Goal: Check status: Check status

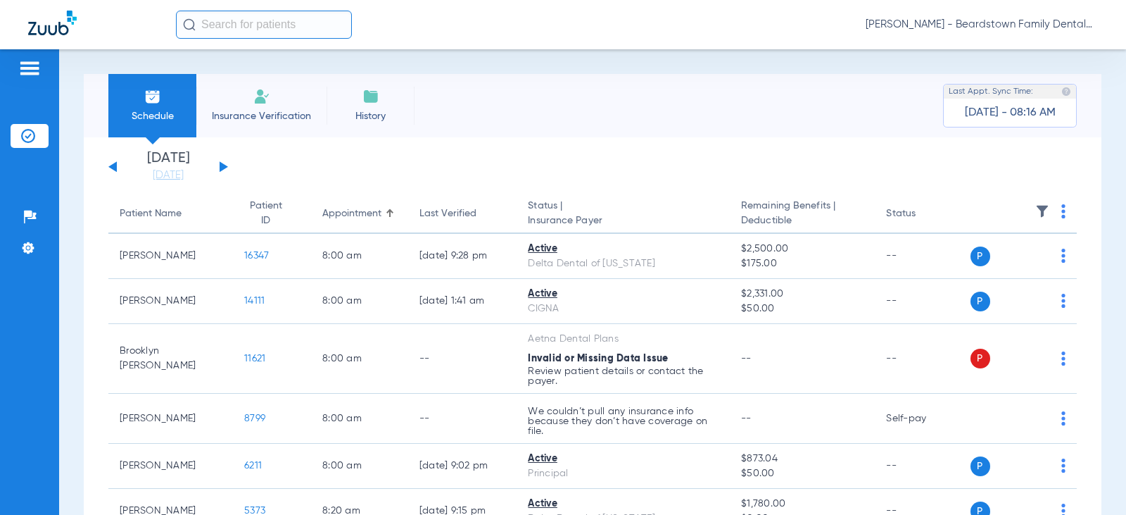
click at [227, 167] on button at bounding box center [224, 166] width 8 height 11
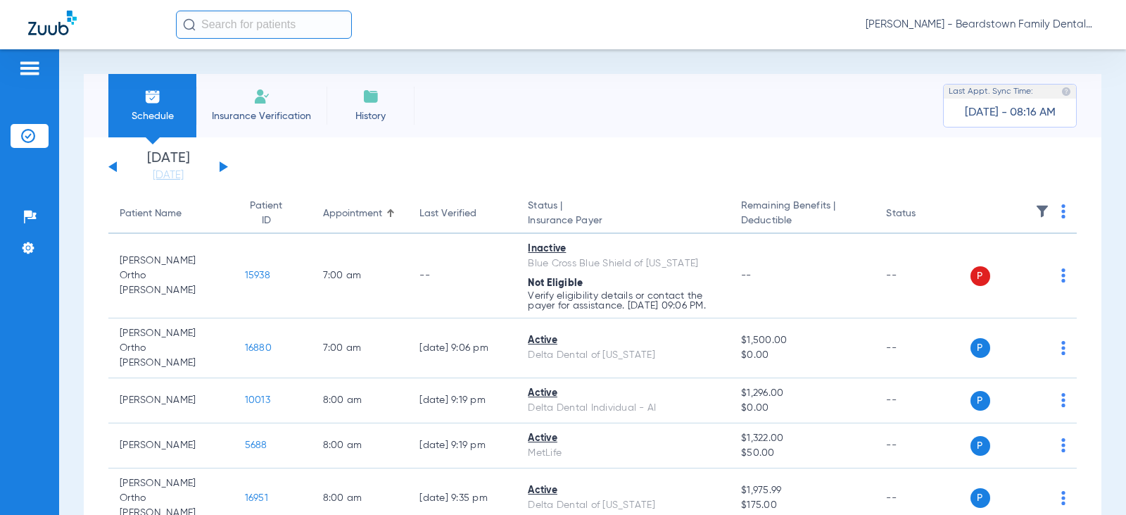
click at [1030, 203] on th at bounding box center [1024, 213] width 107 height 39
click at [1035, 207] on img at bounding box center [1042, 211] width 14 height 14
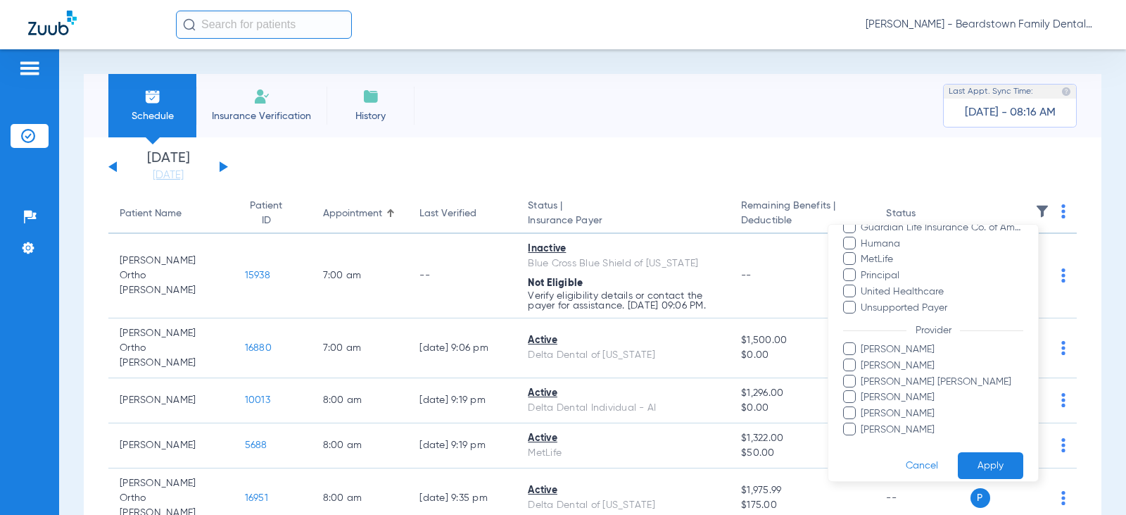
scroll to position [368, 0]
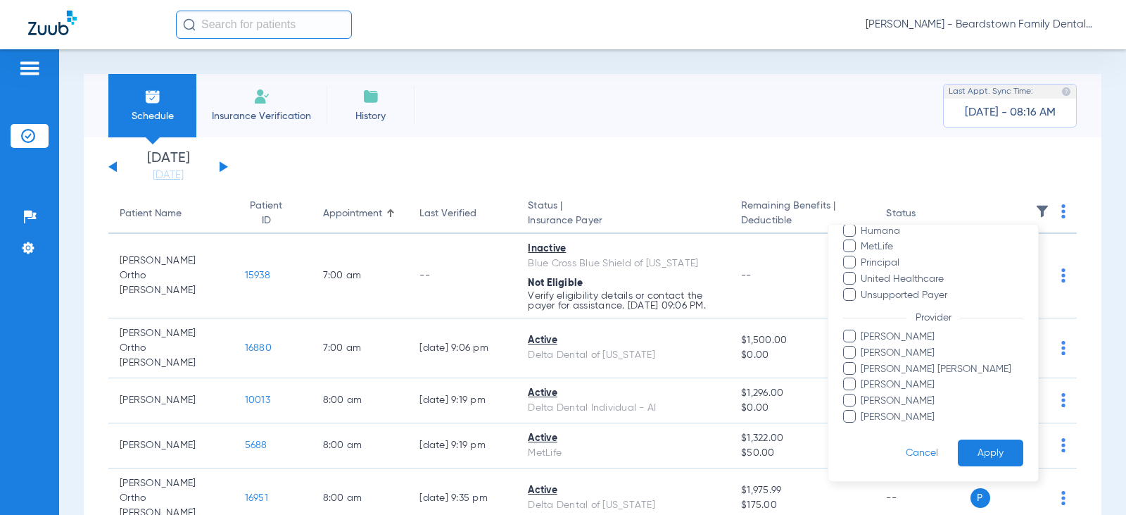
click at [875, 364] on span "[PERSON_NAME] [PERSON_NAME]" at bounding box center [941, 369] width 163 height 15
click at [863, 379] on input "[PERSON_NAME] [PERSON_NAME]" at bounding box center [863, 379] width 0 height 0
click at [980, 445] on button "Apply" at bounding box center [990, 452] width 65 height 27
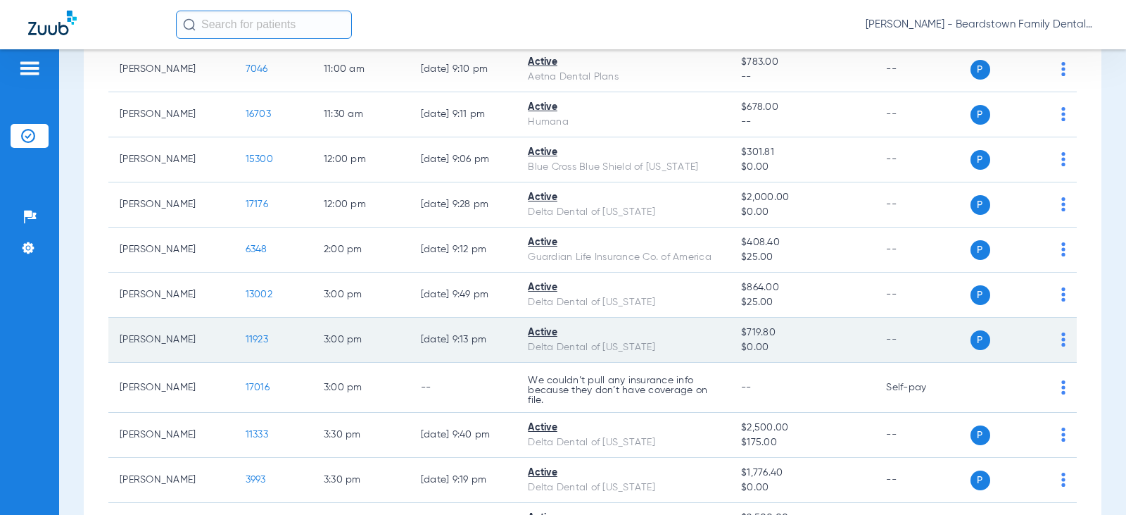
scroll to position [493, 0]
click at [246, 340] on span "11923" at bounding box center [257, 338] width 23 height 10
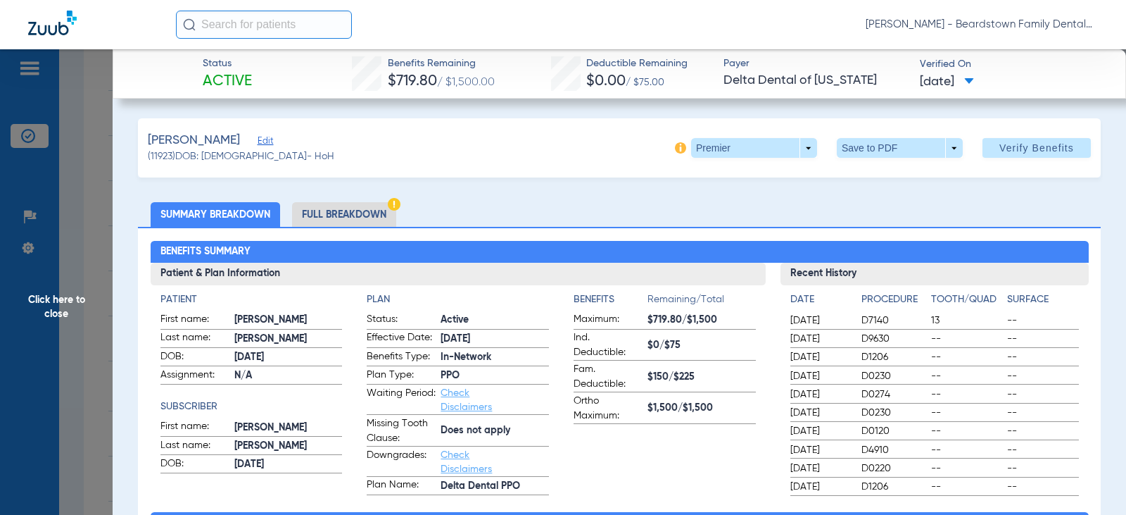
click at [83, 296] on span "Click here to close" at bounding box center [56, 306] width 113 height 515
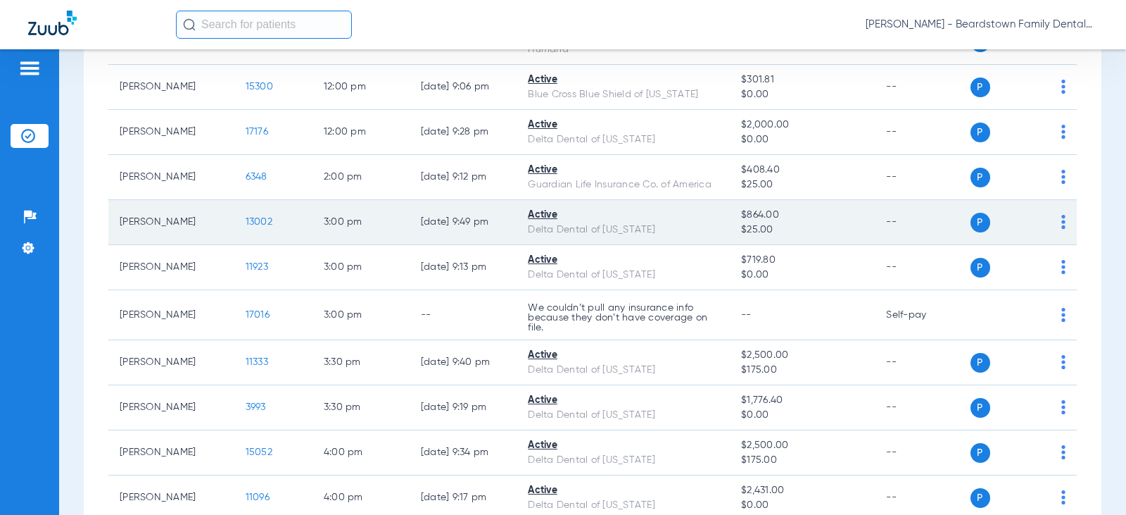
scroll to position [282, 0]
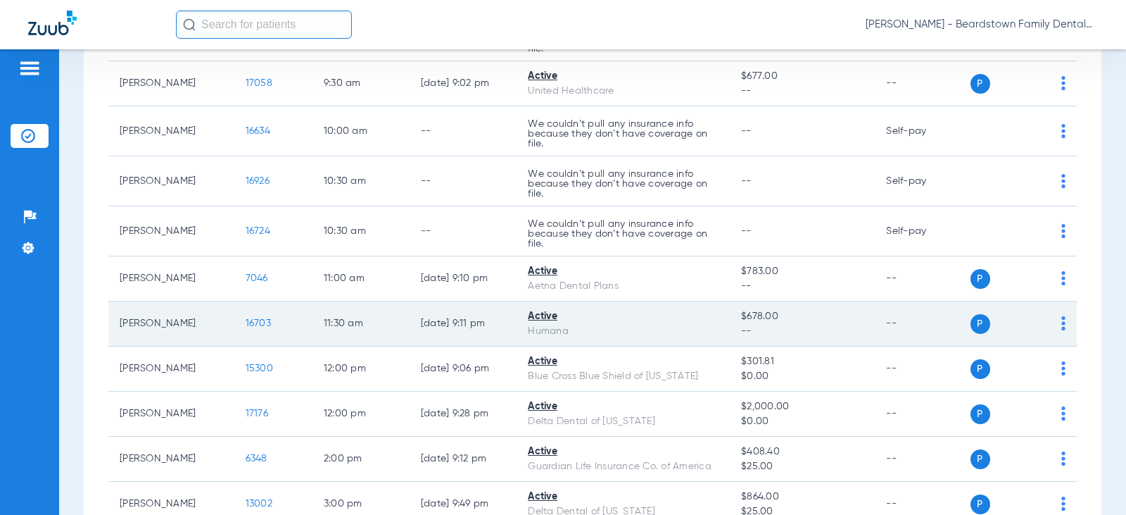
click at [246, 327] on span "16703" at bounding box center [258, 323] width 25 height 10
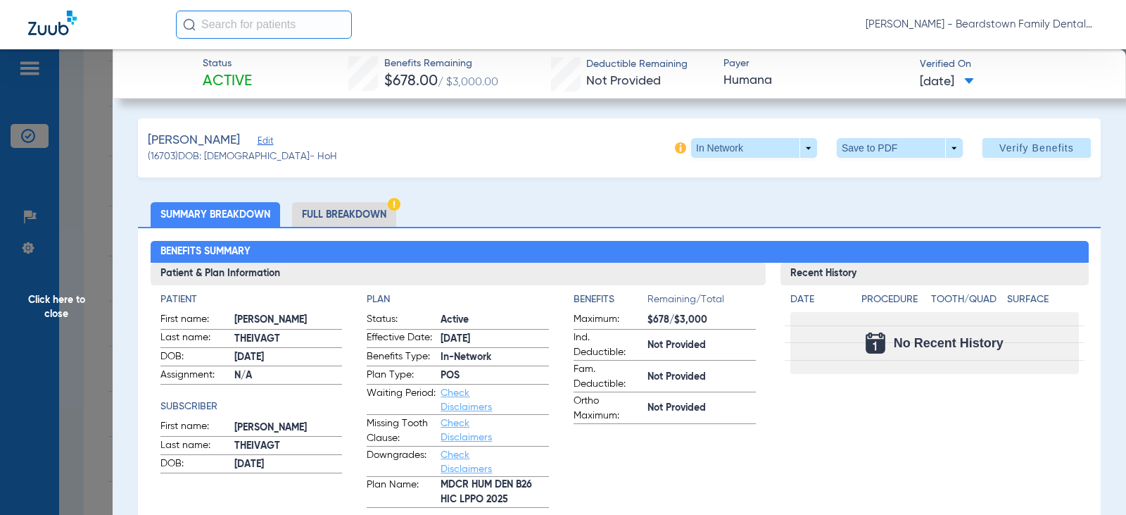
click at [51, 303] on span "Click here to close" at bounding box center [56, 306] width 113 height 515
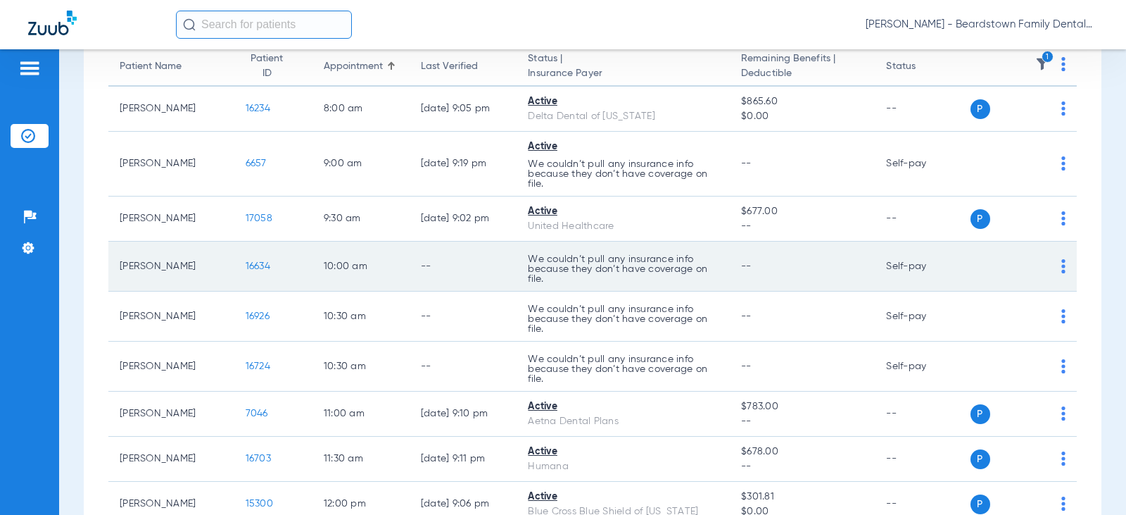
scroll to position [141, 0]
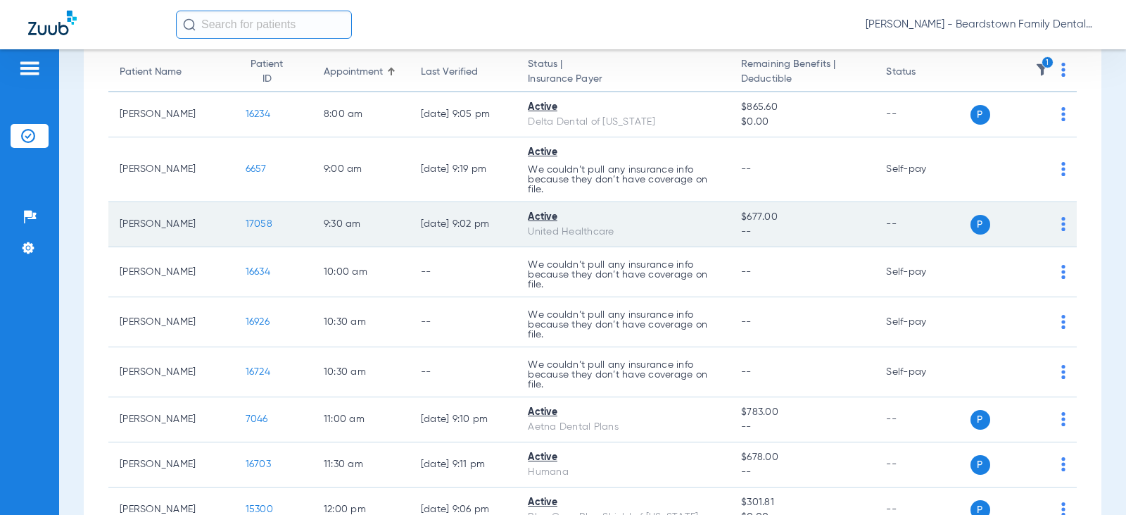
drag, startPoint x: 265, startPoint y: 218, endPoint x: 252, endPoint y: 221, distance: 13.7
click at [265, 218] on td "17058" at bounding box center [273, 224] width 78 height 45
click at [248, 222] on span "17058" at bounding box center [259, 224] width 27 height 10
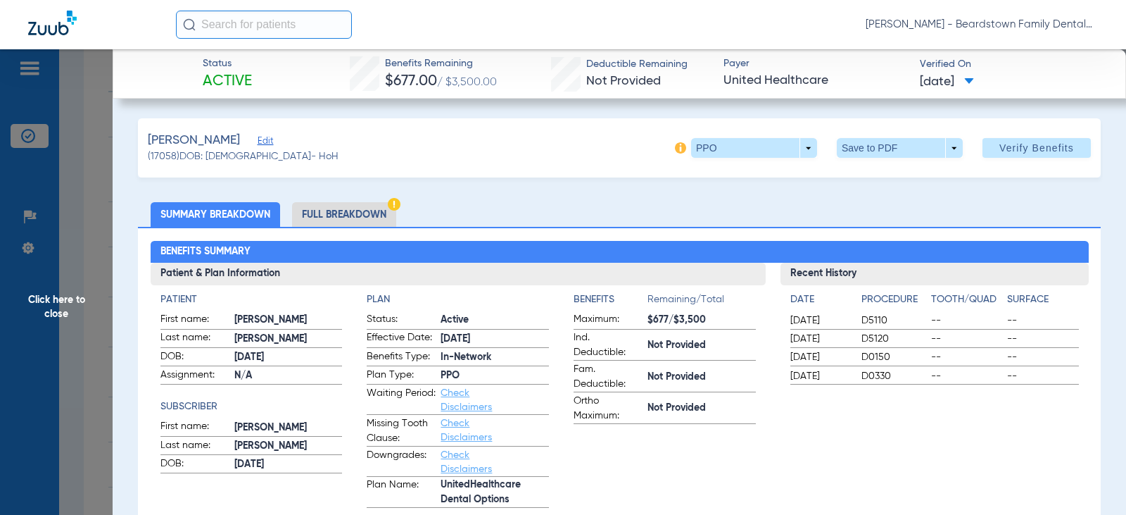
click at [52, 303] on span "Click here to close" at bounding box center [56, 306] width 113 height 515
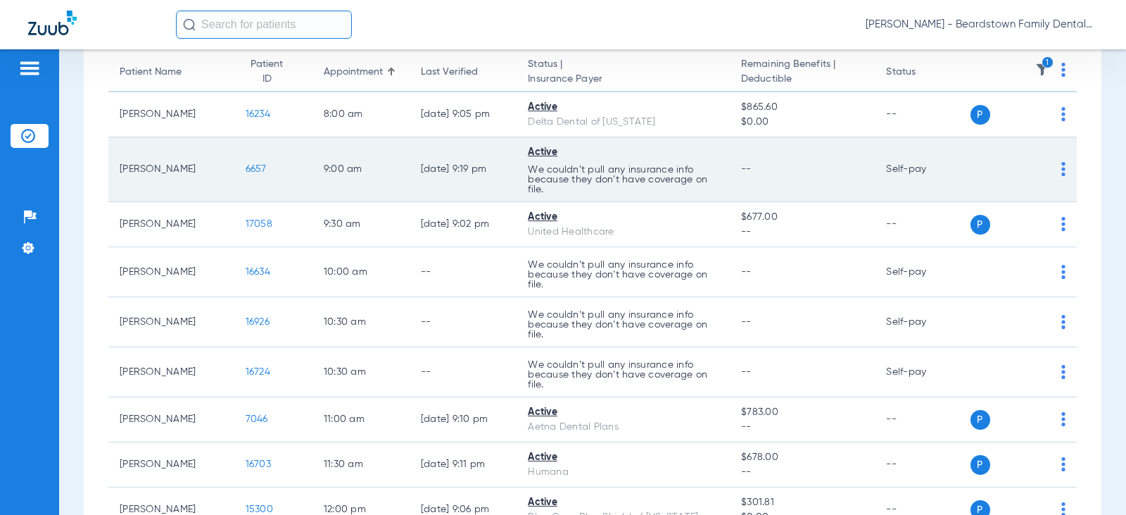
click at [246, 165] on span "6657" at bounding box center [256, 169] width 21 height 10
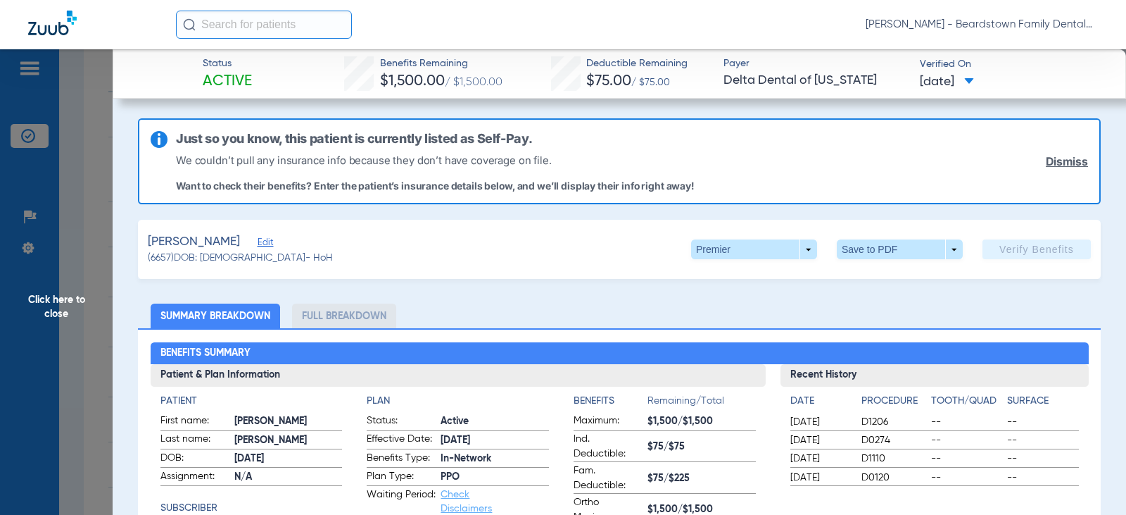
click at [81, 299] on span "Click here to close" at bounding box center [56, 306] width 113 height 515
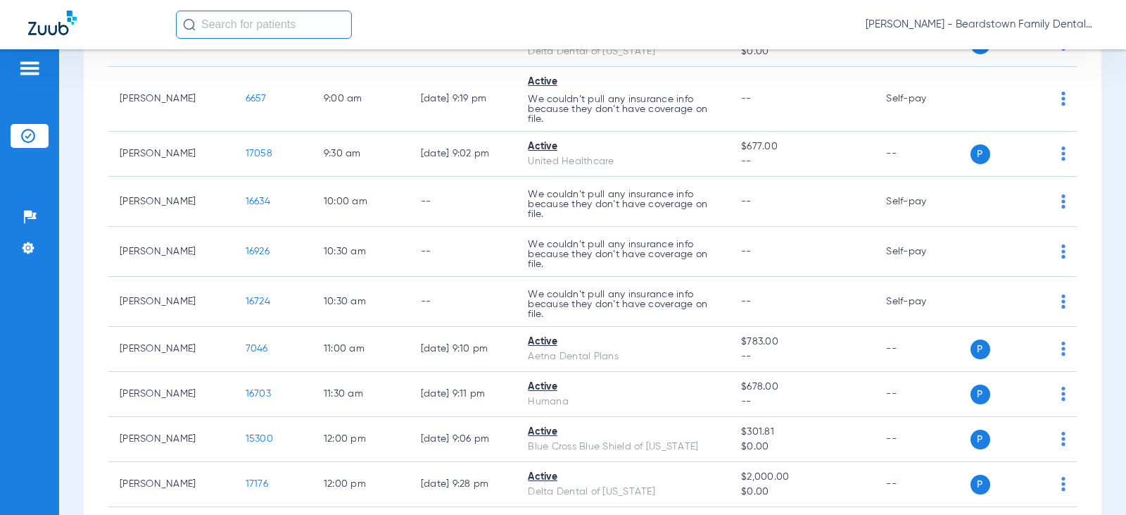
scroll to position [71, 0]
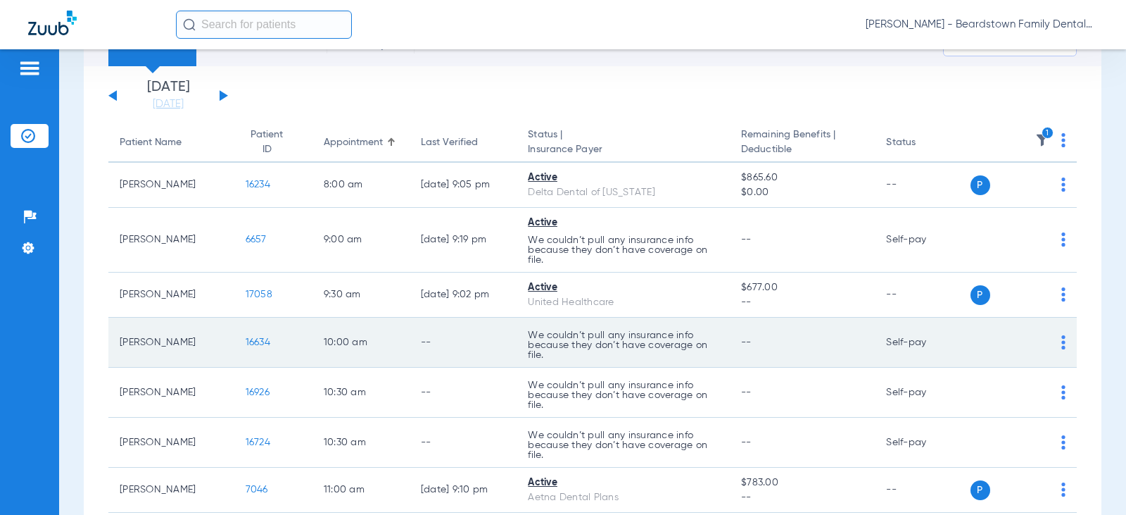
click at [246, 337] on span "16634" at bounding box center [258, 342] width 25 height 10
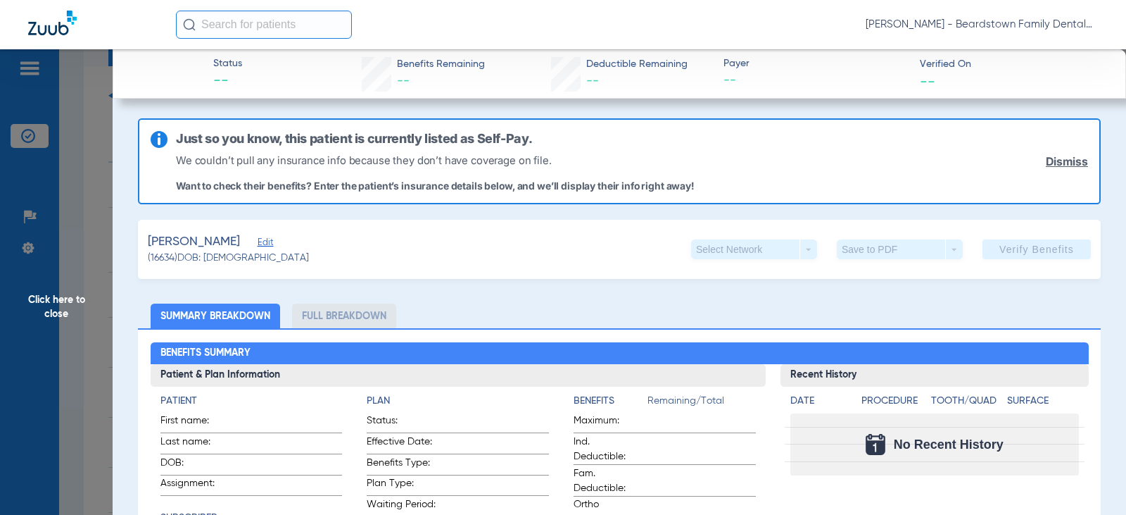
click at [61, 301] on span "Click here to close" at bounding box center [56, 306] width 113 height 515
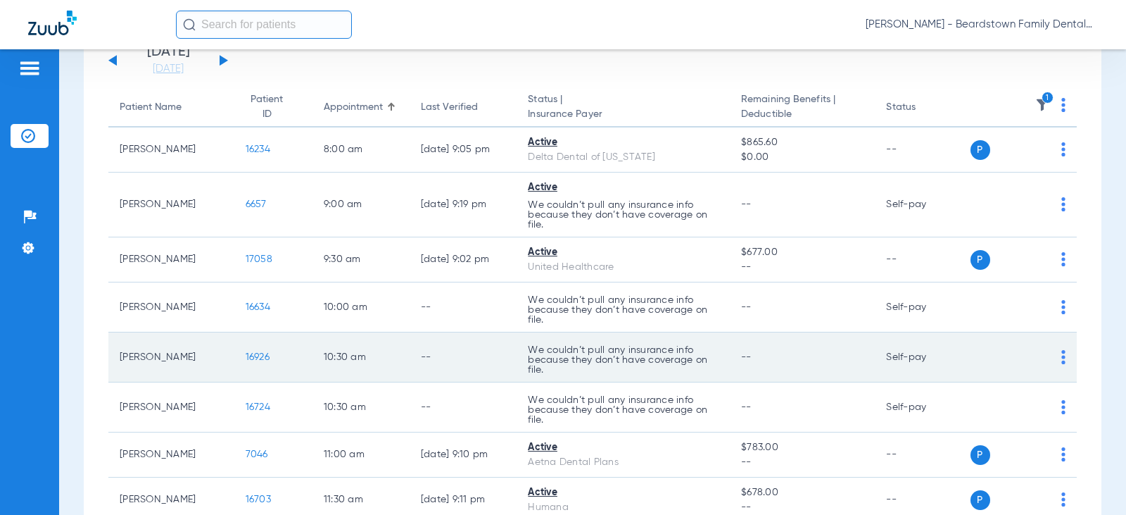
scroll to position [141, 0]
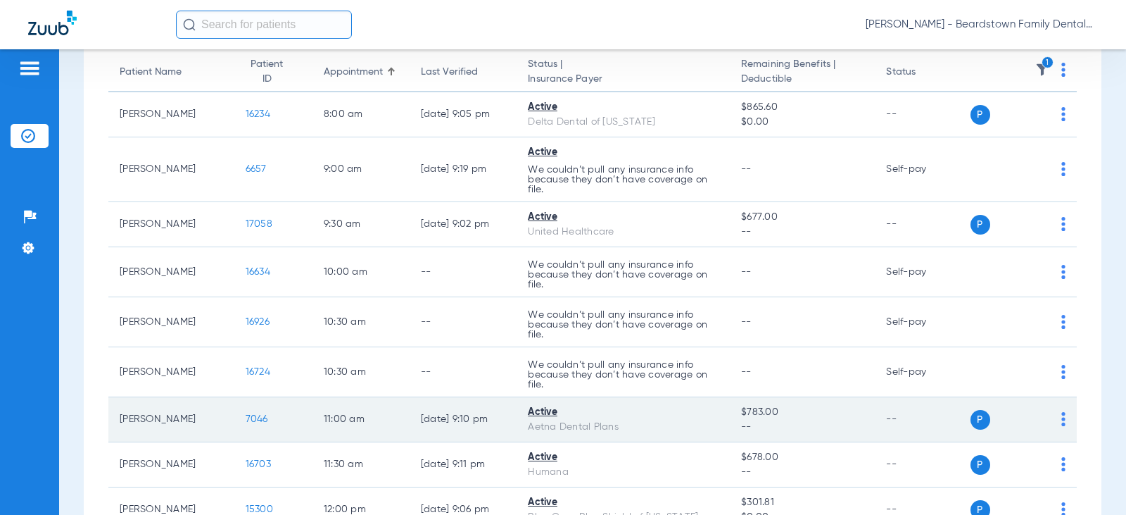
click at [253, 418] on span "7046" at bounding box center [257, 419] width 23 height 10
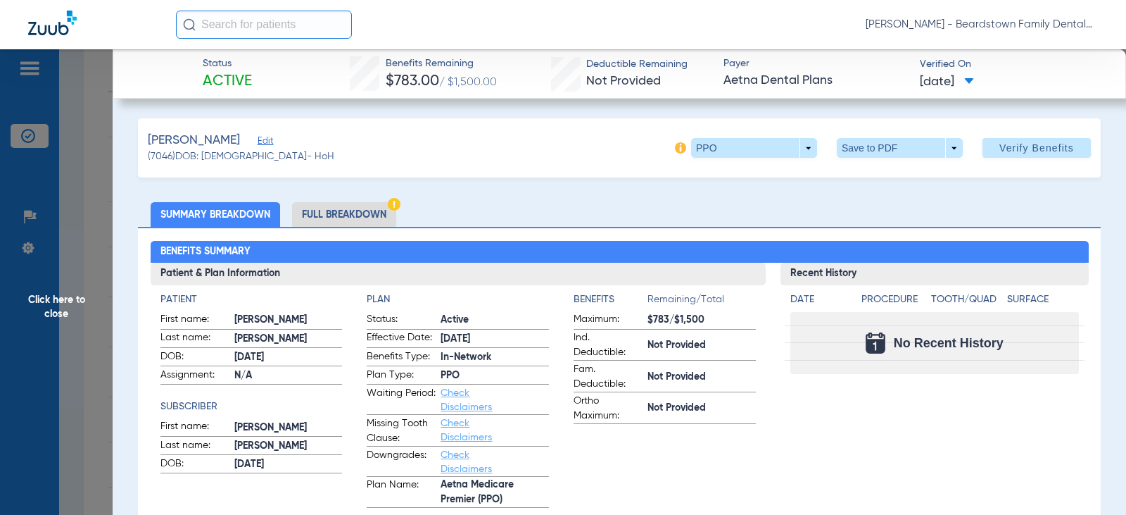
click at [63, 300] on span "Click here to close" at bounding box center [56, 306] width 113 height 515
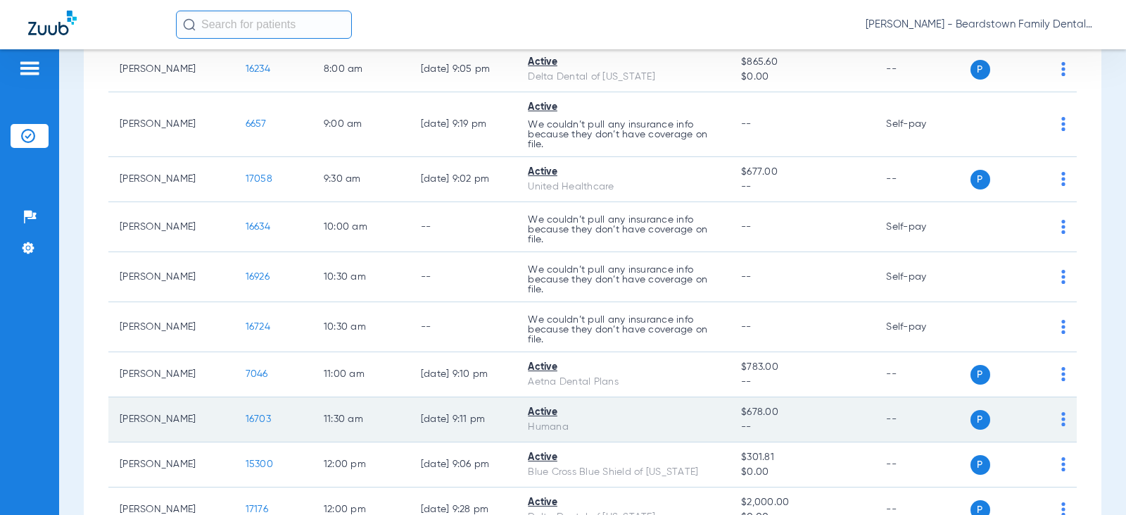
scroll to position [212, 0]
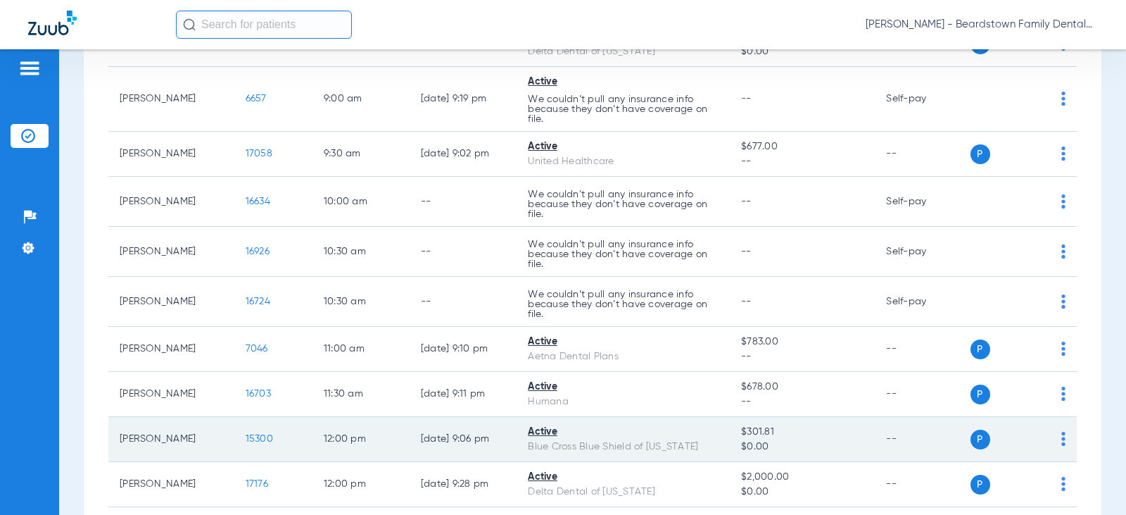
click at [246, 437] on span "15300" at bounding box center [259, 439] width 27 height 10
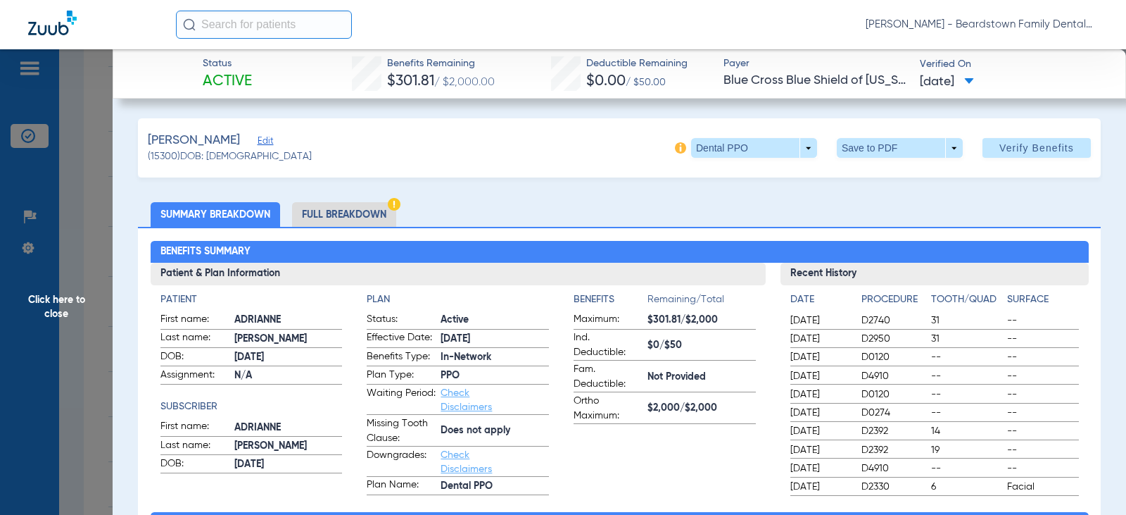
drag, startPoint x: 58, startPoint y: 296, endPoint x: 49, endPoint y: 278, distance: 19.8
click at [49, 278] on span "Click here to close" at bounding box center [56, 306] width 113 height 515
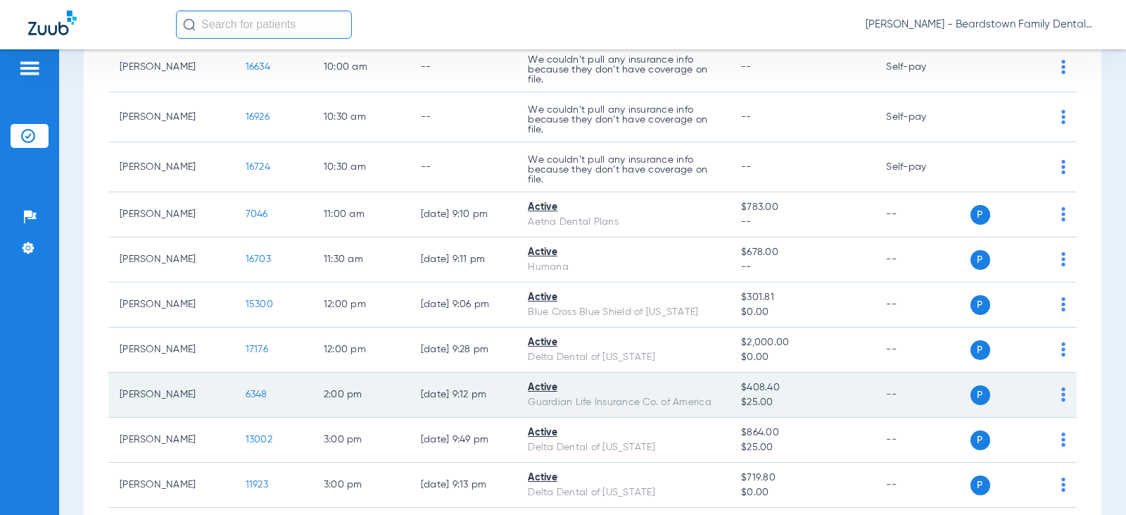
scroll to position [353, 0]
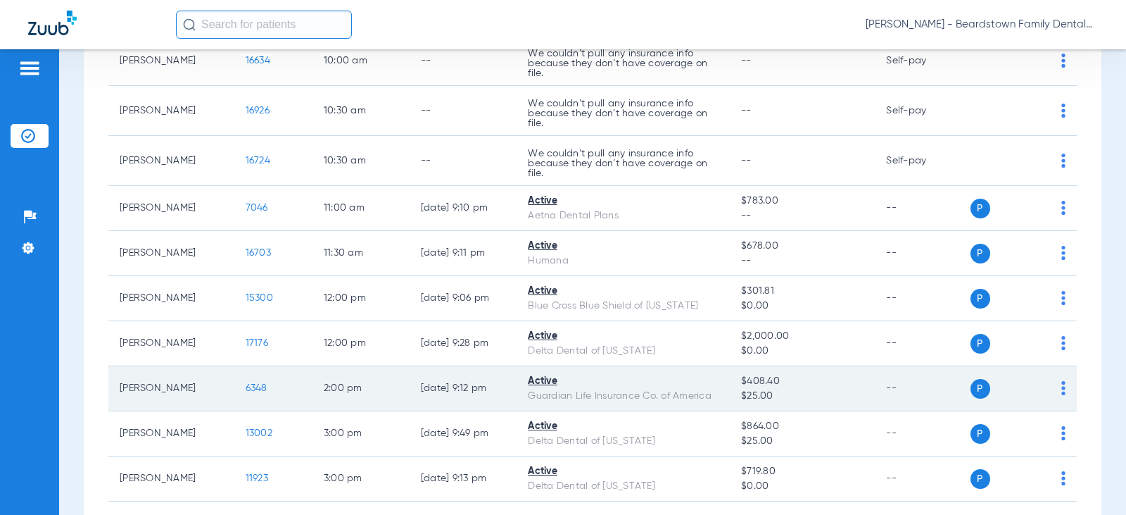
click at [249, 390] on span "6348" at bounding box center [257, 388] width 22 height 10
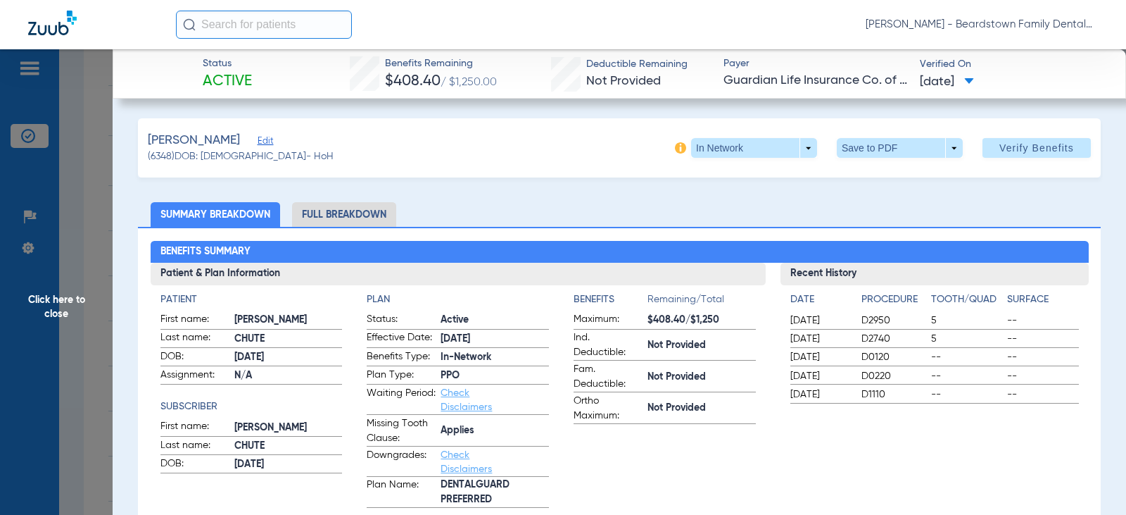
click at [61, 295] on span "Click here to close" at bounding box center [56, 306] width 113 height 515
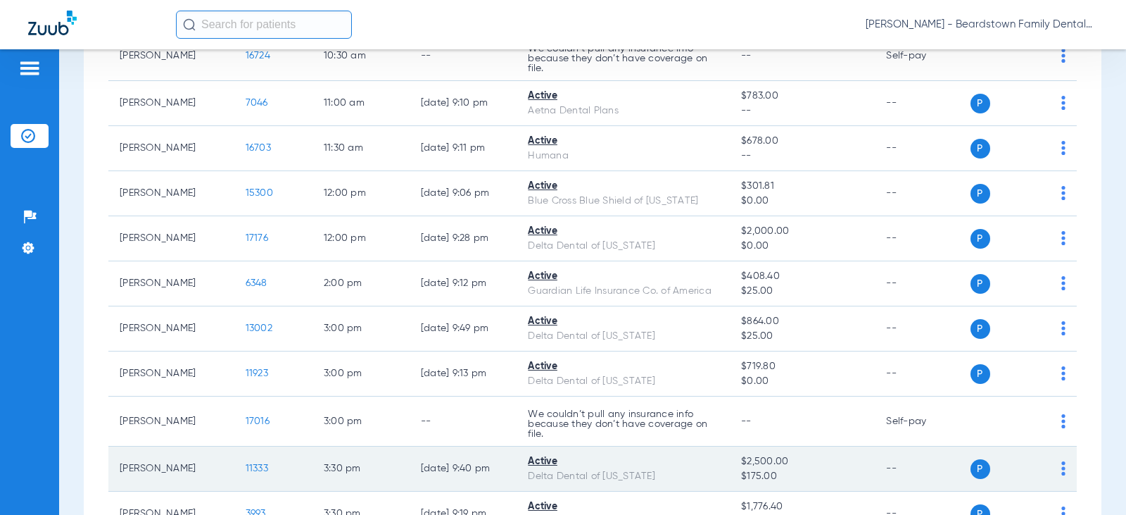
scroll to position [634, 0]
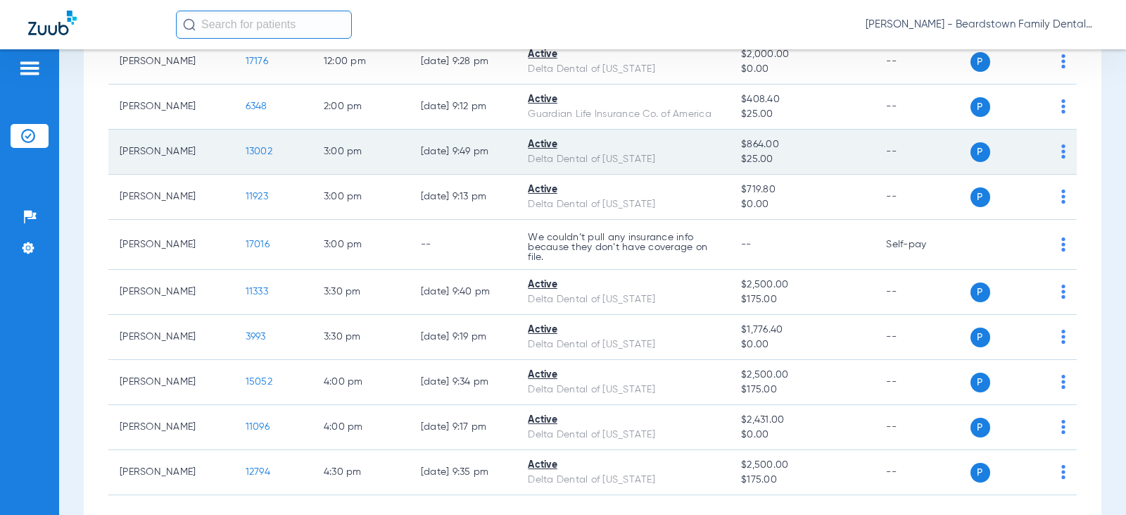
click at [251, 151] on span "13002" at bounding box center [259, 151] width 27 height 10
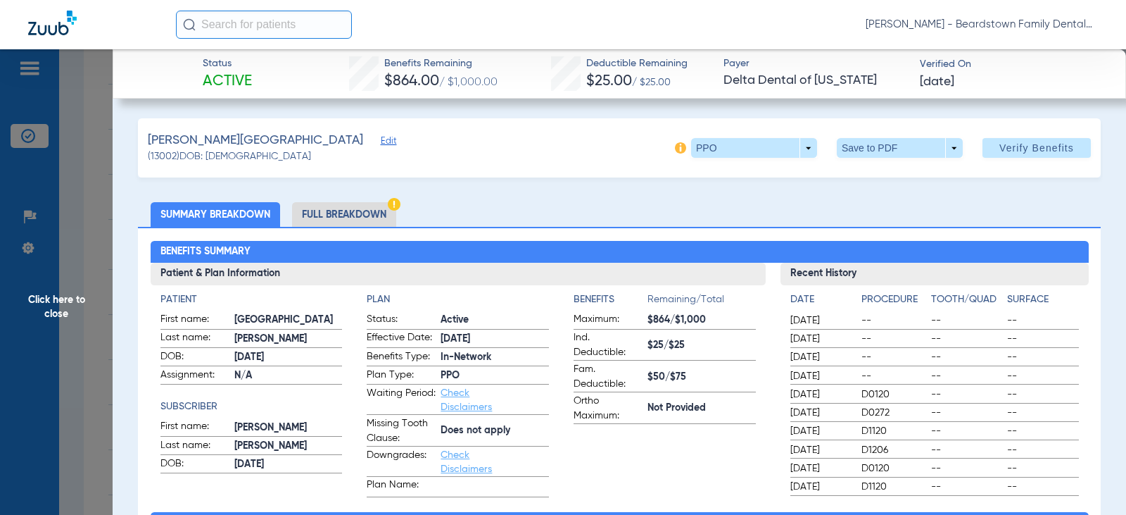
click at [73, 310] on span "Click here to close" at bounding box center [56, 306] width 113 height 515
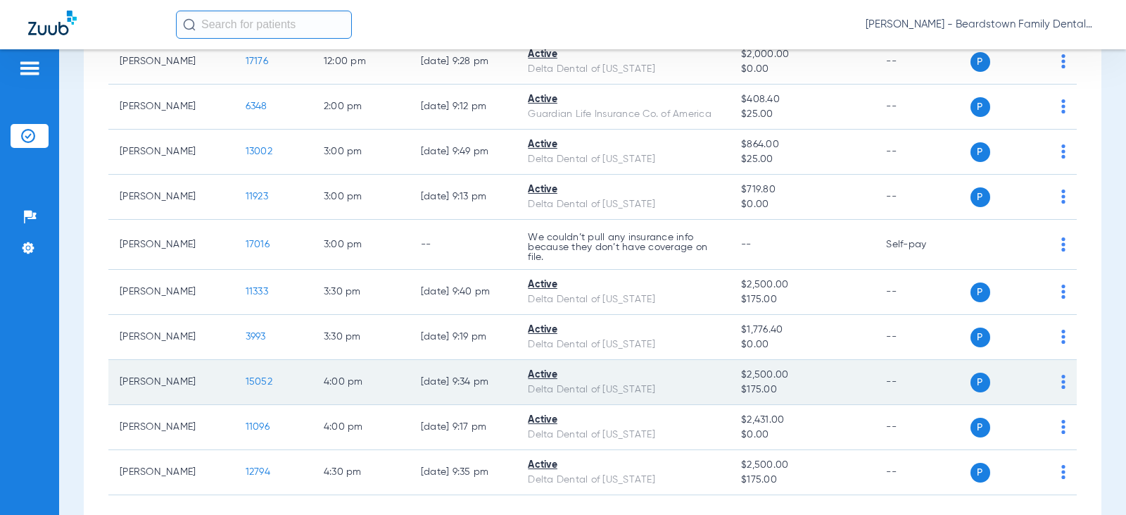
click at [261, 381] on td "15052" at bounding box center [273, 382] width 78 height 45
click at [254, 381] on span "15052" at bounding box center [259, 382] width 27 height 10
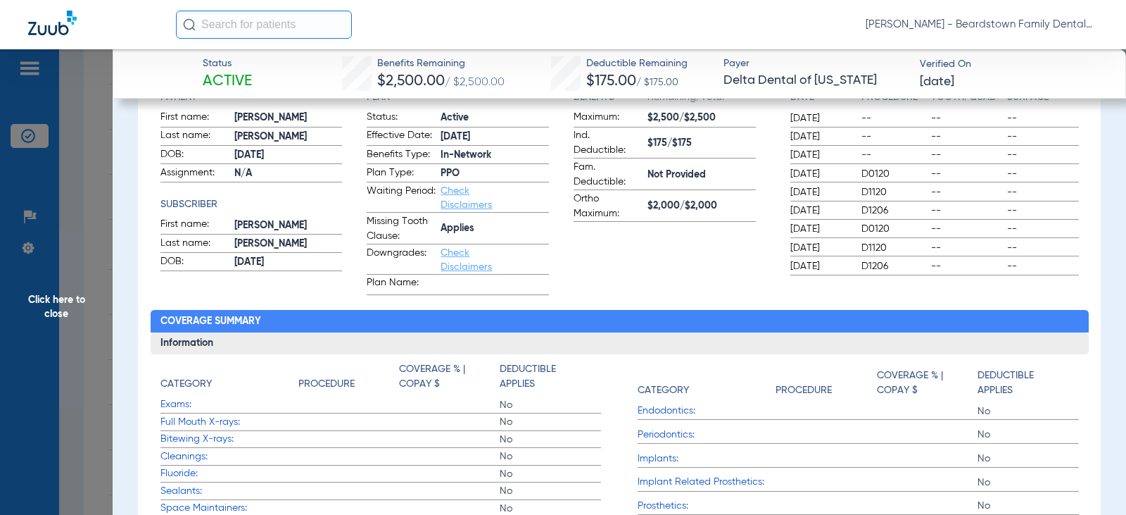
scroll to position [211, 0]
